Goal: Check status: Check status

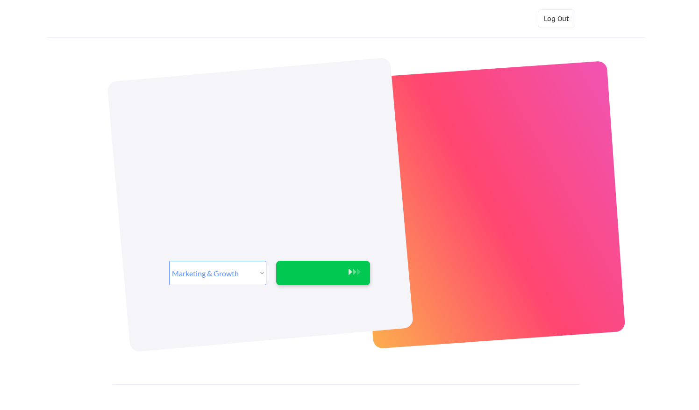
select select ""marketing___comms""
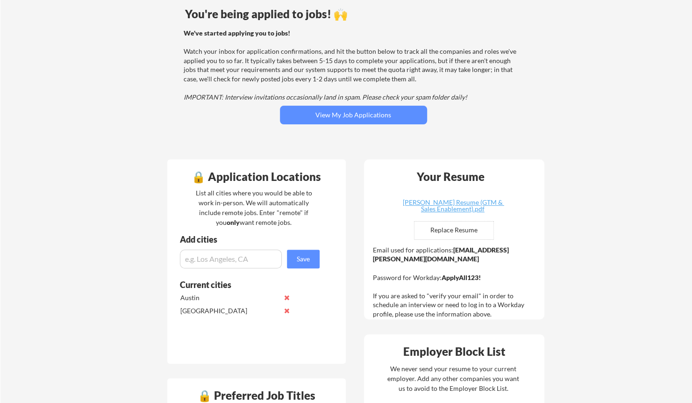
scroll to position [78, 0]
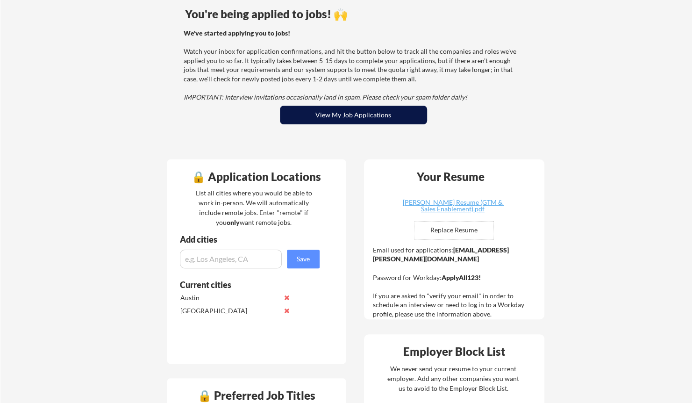
click at [353, 113] on button "View My Job Applications" at bounding box center [353, 115] width 147 height 19
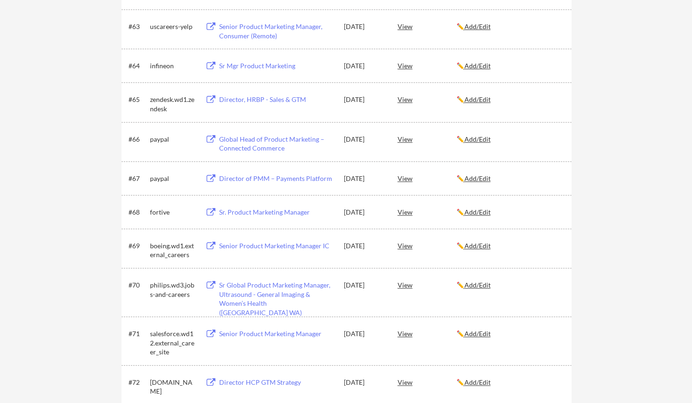
scroll to position [2480, 0]
click at [407, 246] on div "View" at bounding box center [427, 244] width 59 height 17
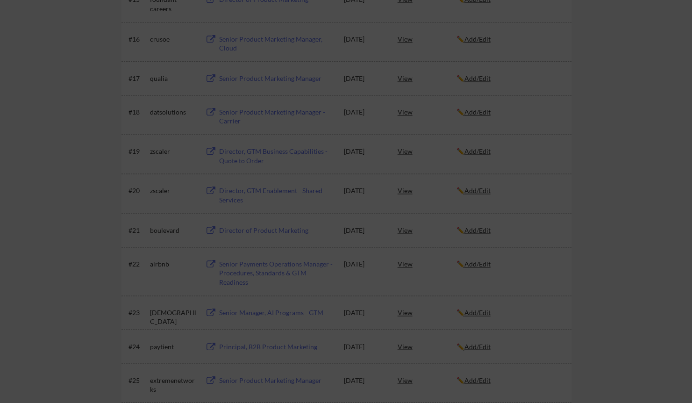
scroll to position [0, 0]
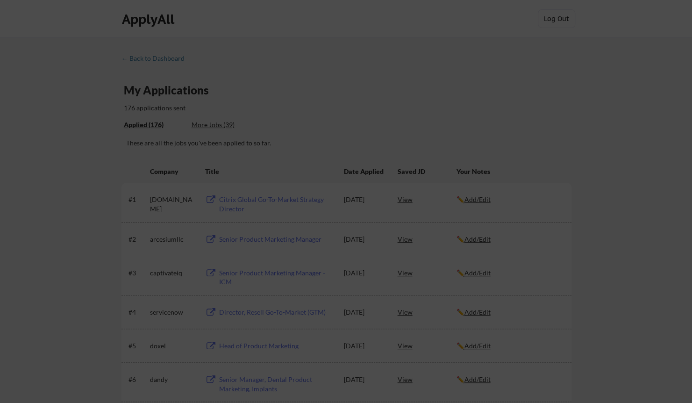
click at [653, 265] on div at bounding box center [346, 201] width 692 height 403
